Goal: Information Seeking & Learning: Stay updated

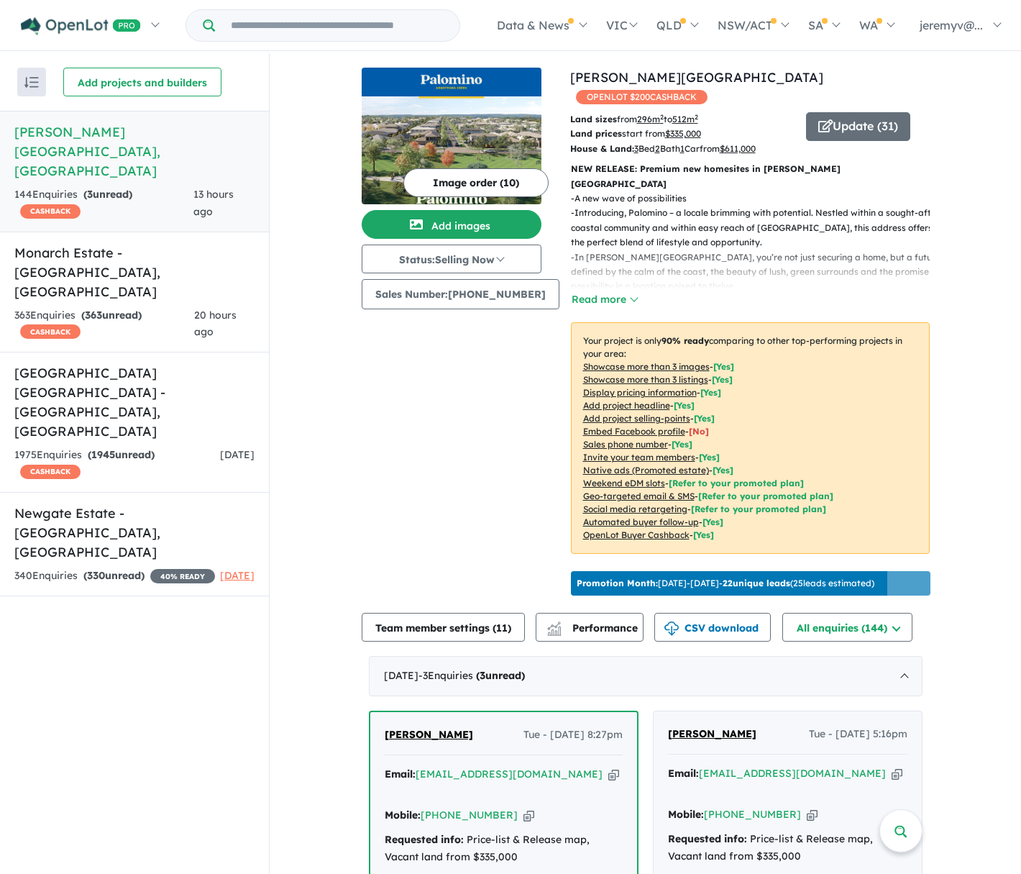
click at [132, 188] on strong "( 3 unread)" at bounding box center [107, 194] width 49 height 13
click at [458, 177] on button "Image order ( 10 )" at bounding box center [475, 182] width 145 height 29
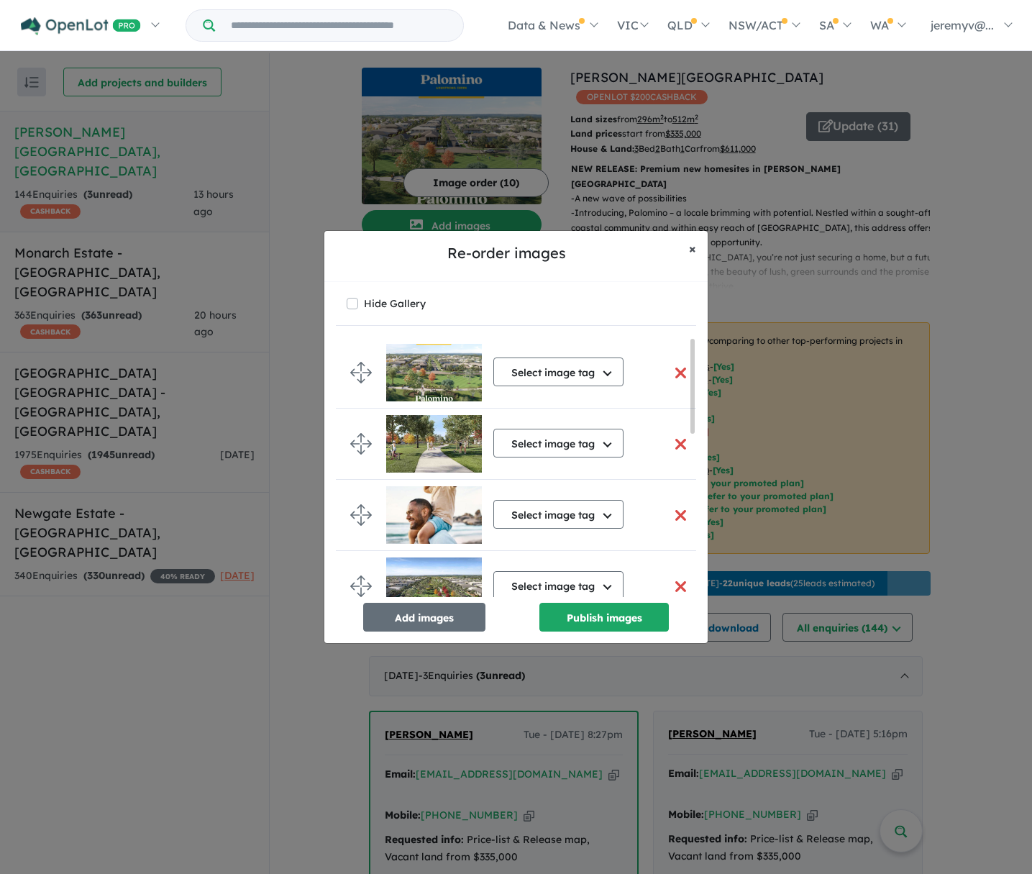
click at [693, 247] on span "×" at bounding box center [692, 248] width 7 height 17
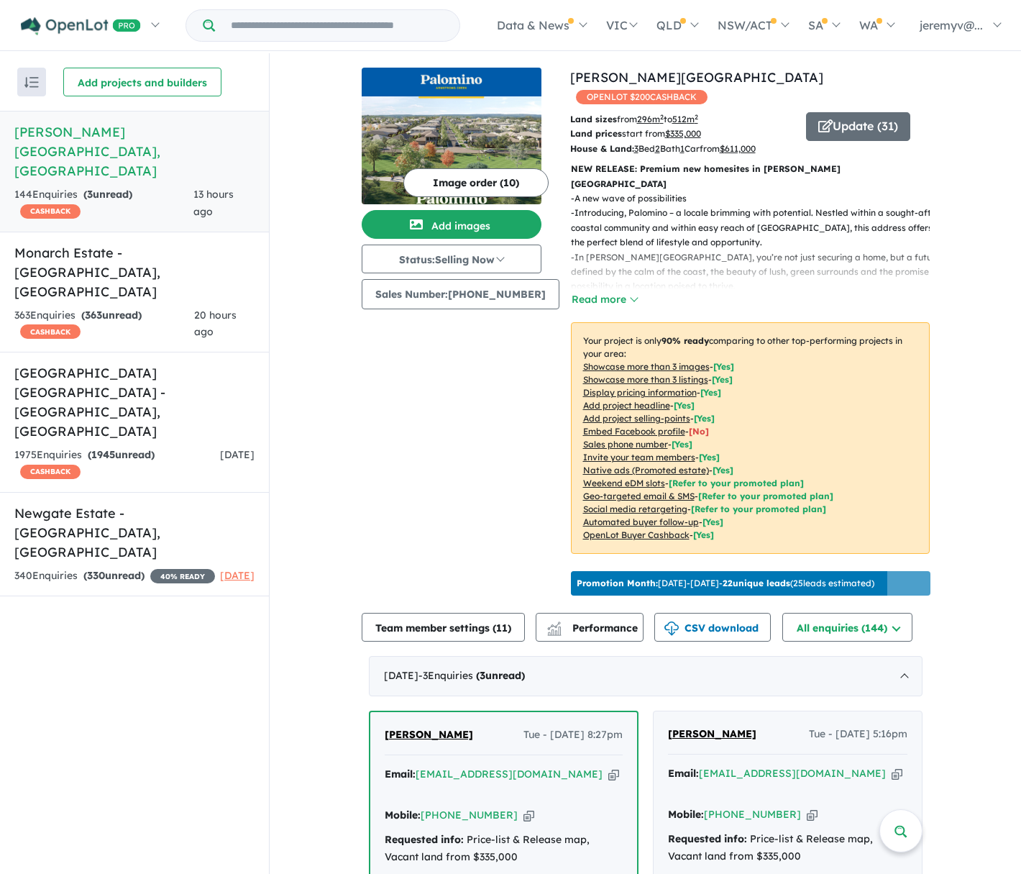
click at [521, 108] on img at bounding box center [452, 150] width 180 height 108
click at [112, 363] on h5 "[GEOGRAPHIC_DATA] [GEOGRAPHIC_DATA] - [GEOGRAPHIC_DATA] , [GEOGRAPHIC_DATA]" at bounding box center [134, 402] width 240 height 78
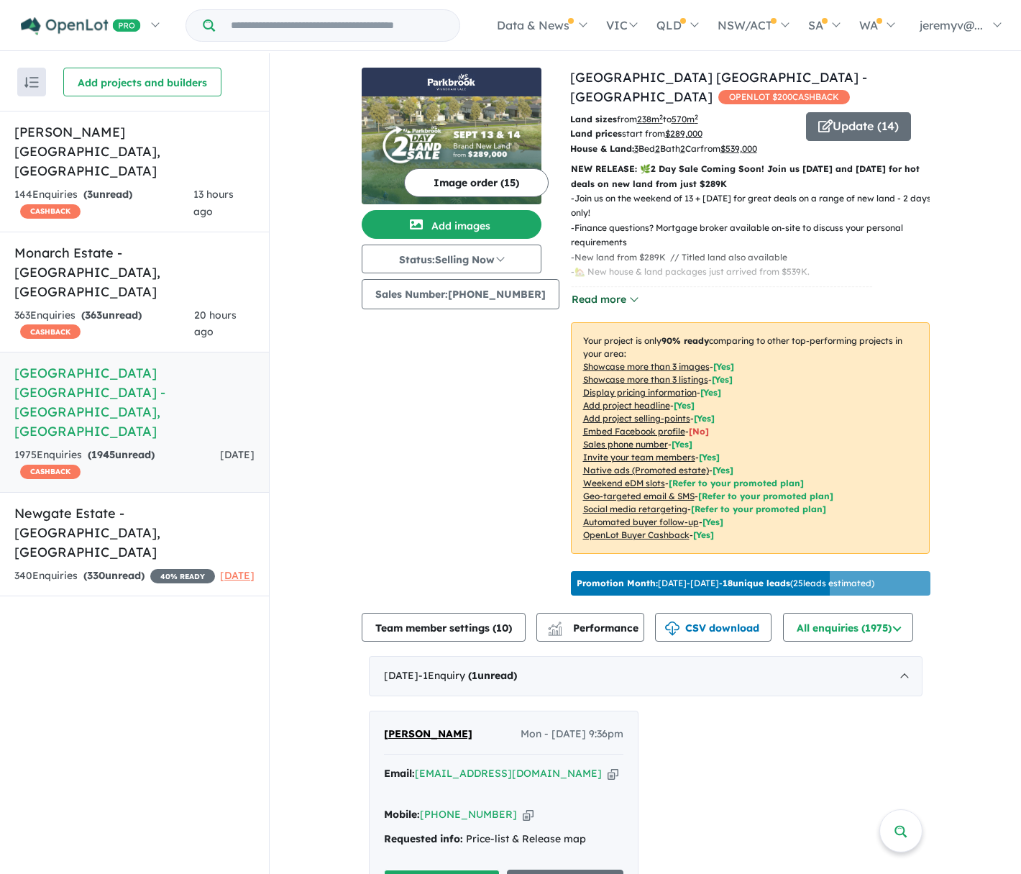
click at [595, 299] on button "Read more" at bounding box center [605, 299] width 68 height 17
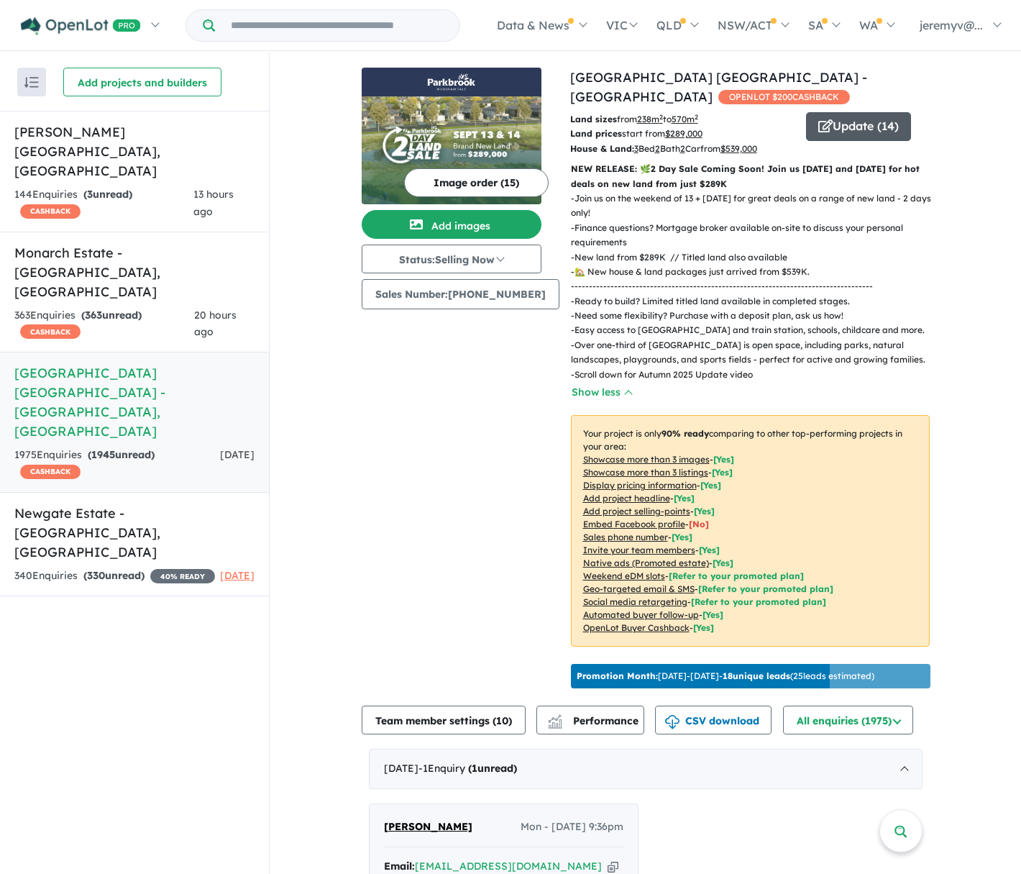
click at [854, 125] on button "Update ( 14 )" at bounding box center [858, 126] width 105 height 29
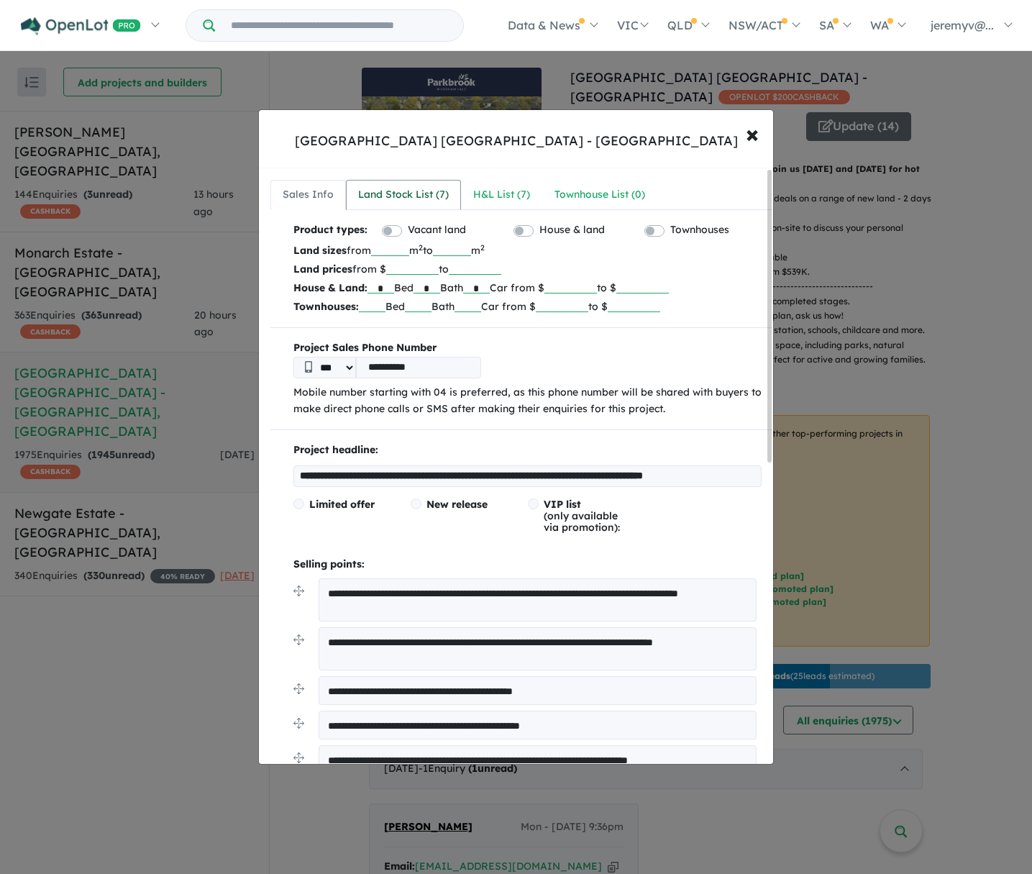
click at [386, 188] on div "Land Stock List ( 7 )" at bounding box center [403, 194] width 91 height 17
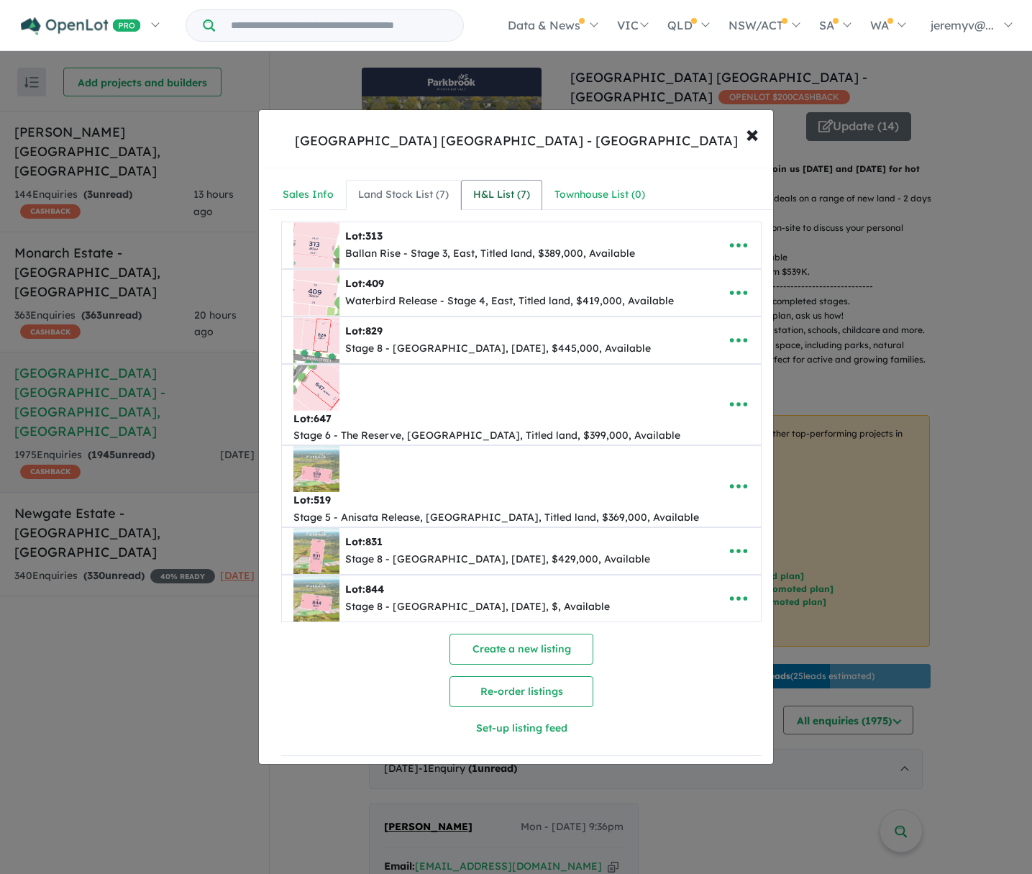
click at [477, 193] on div "H&L List ( 7 )" at bounding box center [501, 194] width 57 height 17
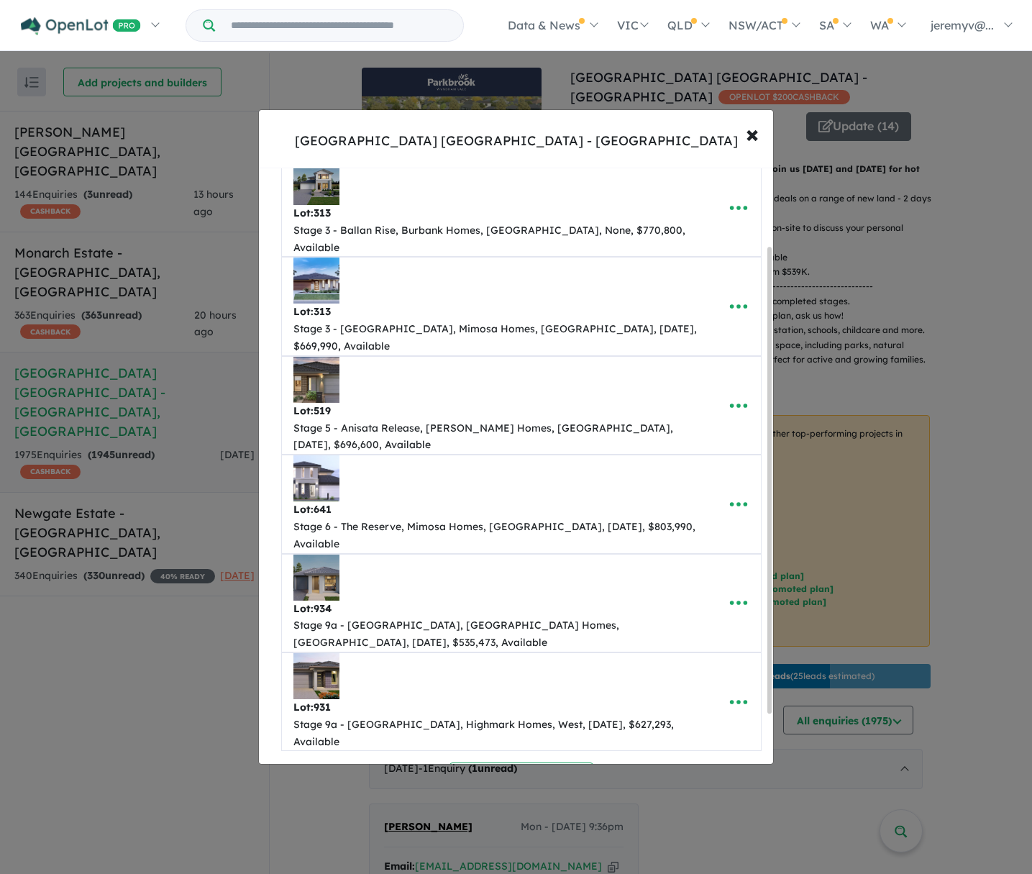
scroll to position [163, 0]
click at [759, 134] on span "×" at bounding box center [752, 133] width 13 height 31
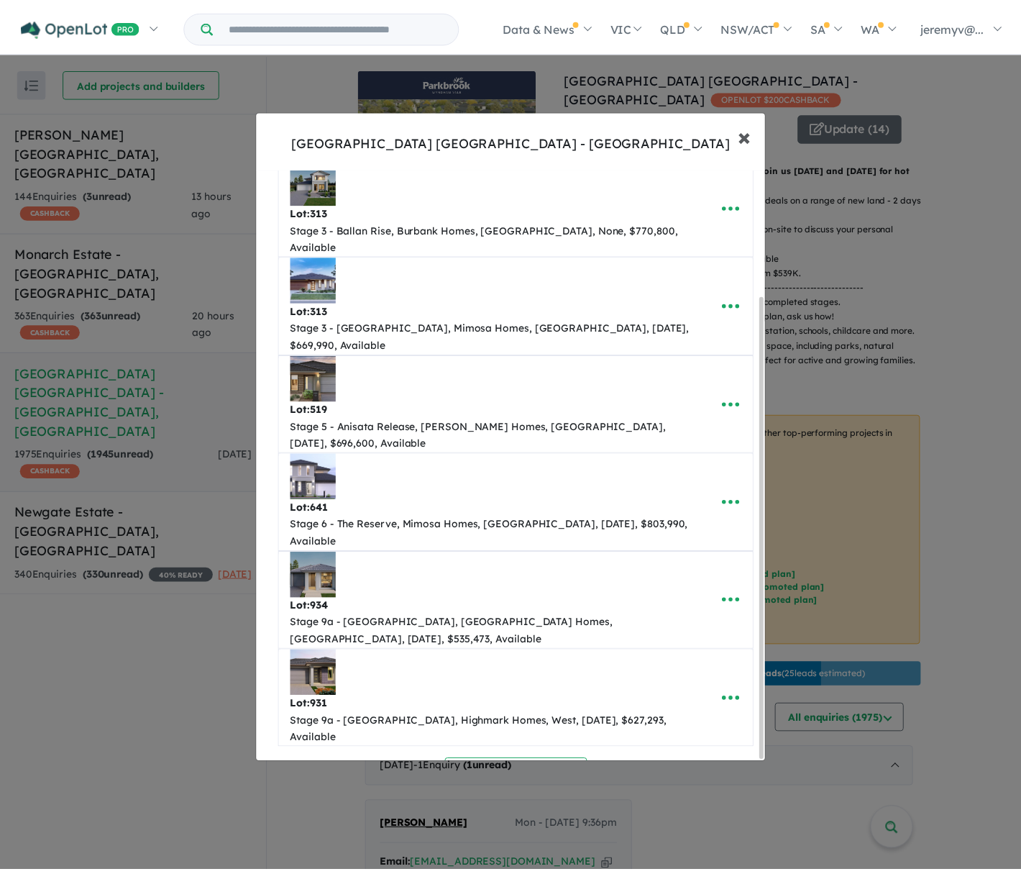
scroll to position [0, 0]
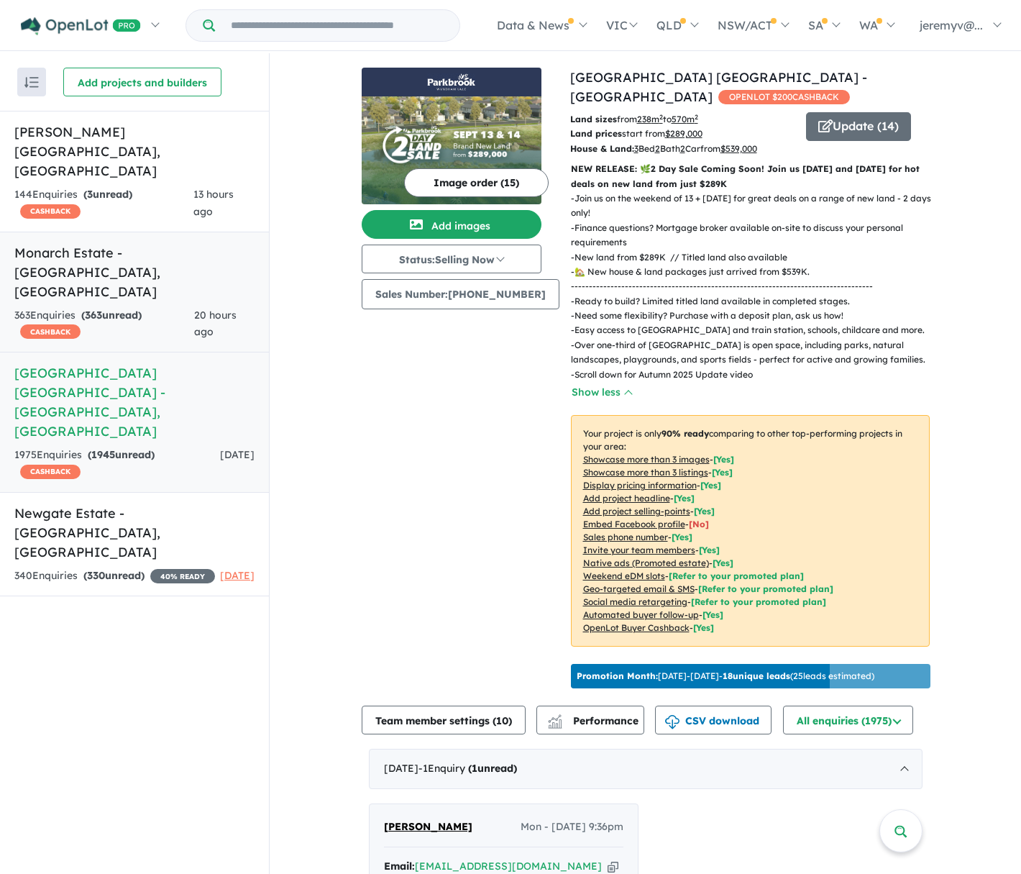
click at [129, 243] on h5 "Monarch Estate - [GEOGRAPHIC_DATA] , [GEOGRAPHIC_DATA]" at bounding box center [134, 272] width 240 height 58
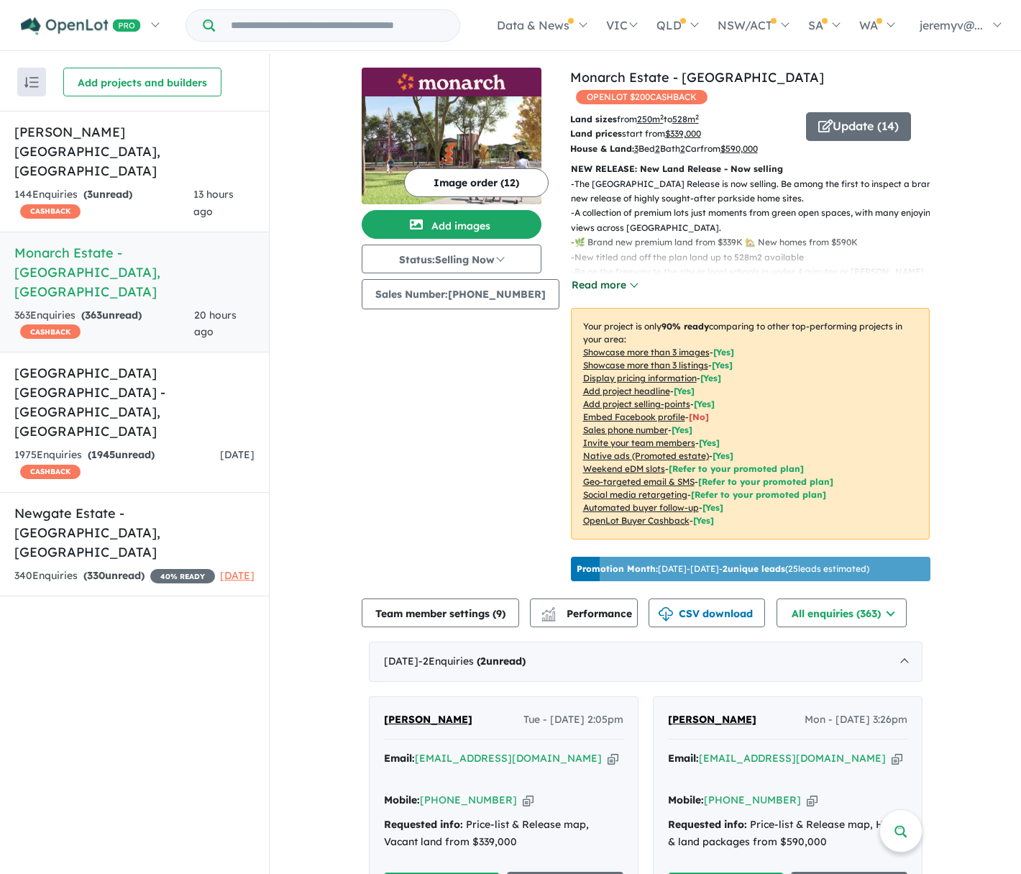
click at [584, 277] on button "Read more" at bounding box center [605, 285] width 68 height 17
